Goal: Entertainment & Leisure: Consume media (video, audio)

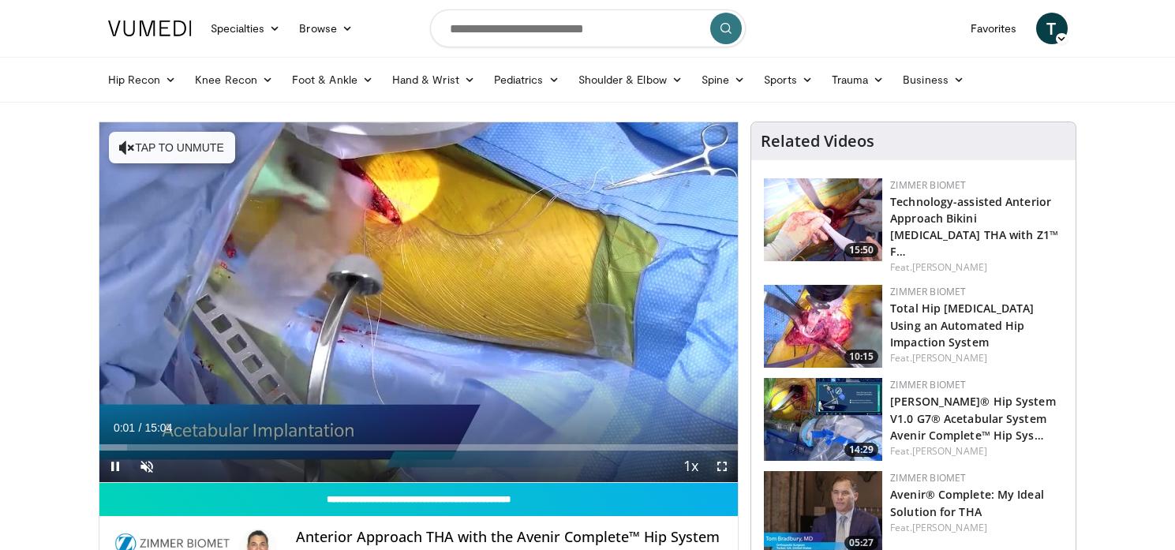
click at [716, 466] on span "Video Player" at bounding box center [722, 466] width 32 height 32
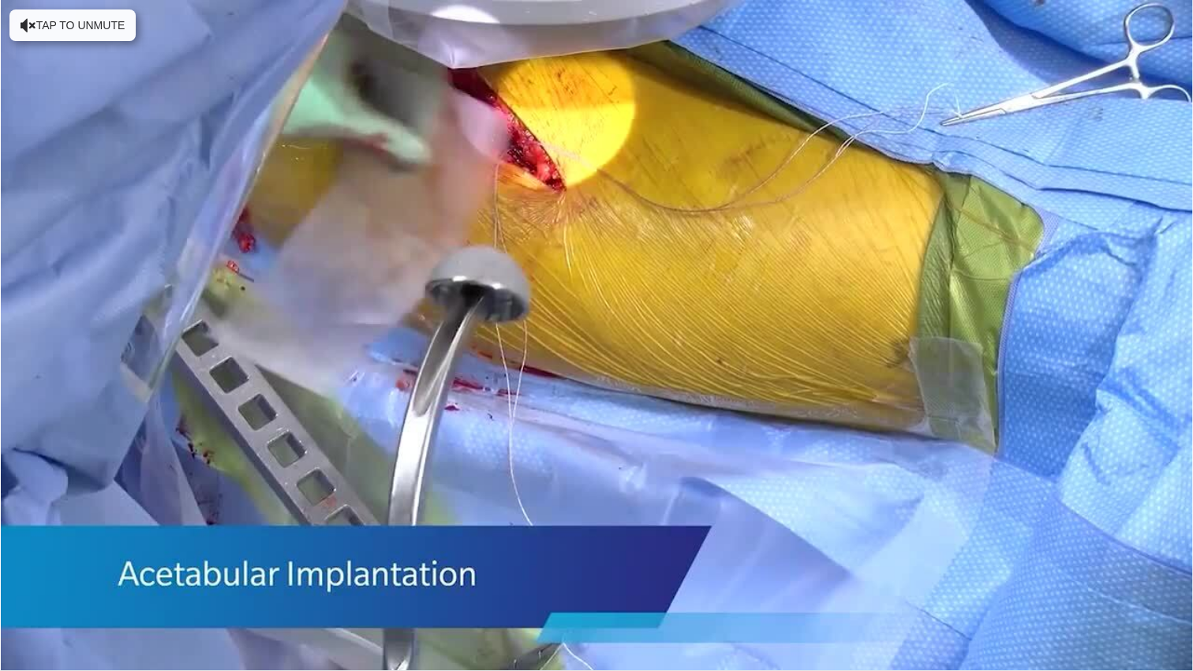
click at [719, 547] on div "10 seconds Tap to unmute" at bounding box center [596, 335] width 1193 height 670
